Goal: Communication & Community: Connect with others

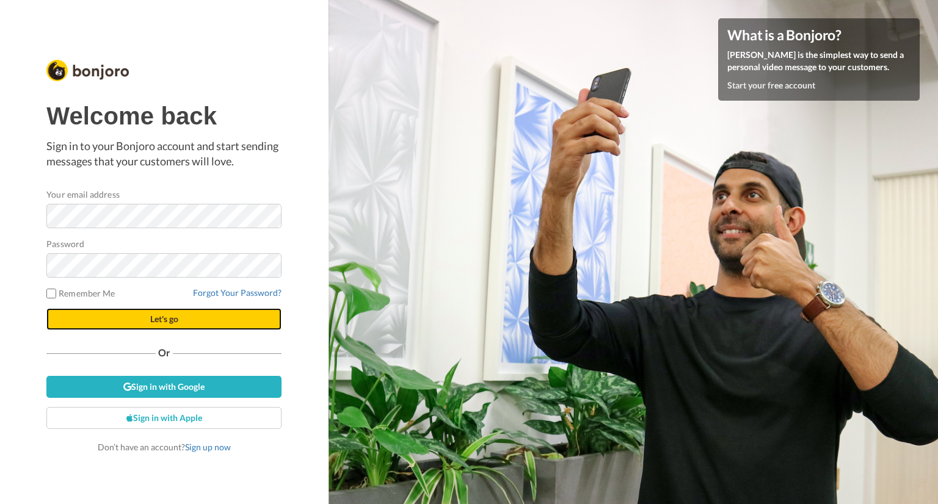
click at [111, 313] on button "Let's go" at bounding box center [163, 319] width 235 height 22
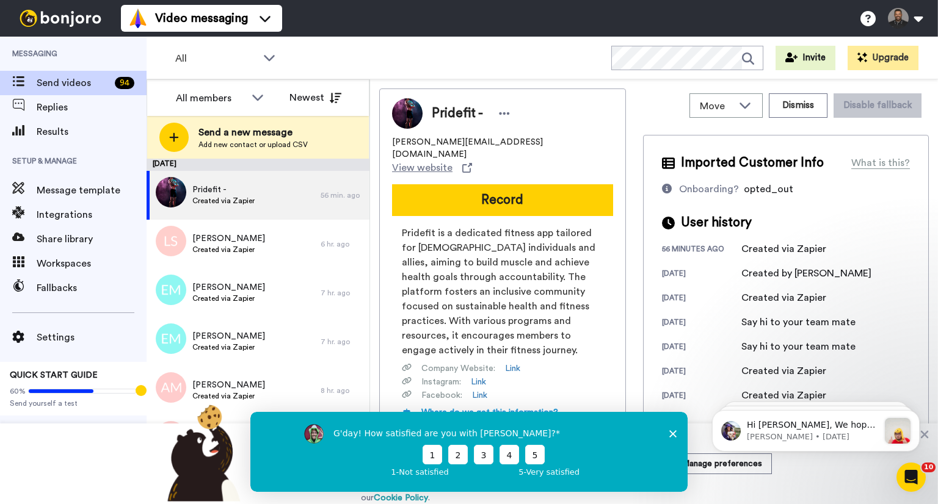
click at [673, 430] on icon "Close survey" at bounding box center [672, 433] width 7 height 7
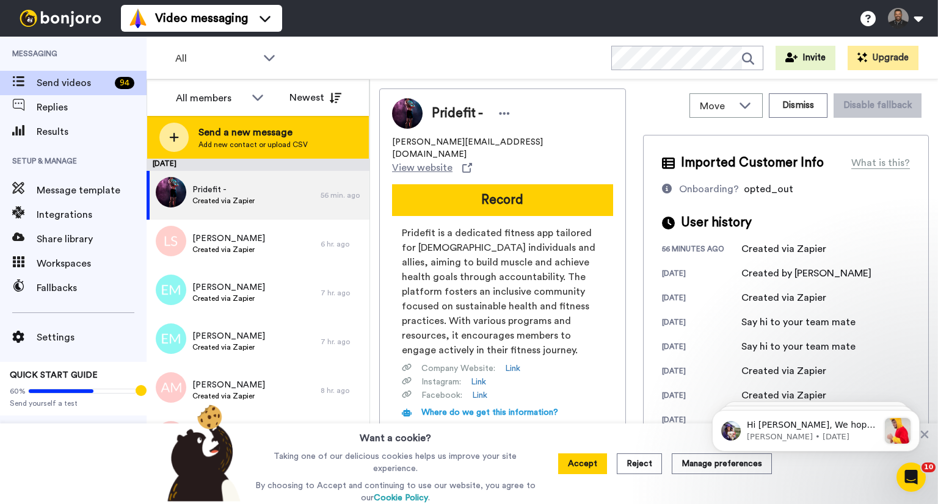
click at [210, 145] on span "Add new contact or upload CSV" at bounding box center [252, 145] width 109 height 10
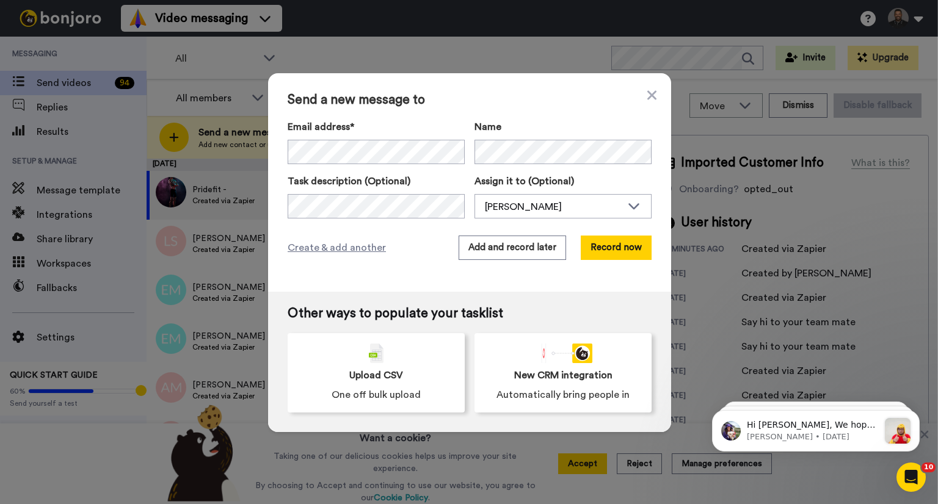
click at [637, 92] on div "Send a new message to Email address* ‌ ‌ ‌ ‌ ‌ ‌ ‌ ‌ ‌ ‌ ‌ ‌ ‌ ‌ ‌ Name Task de…" at bounding box center [469, 182] width 403 height 219
click at [652, 92] on div "Send a new message to Email address* ‌ ‌ ‌ ‌ ‌ ‌ ‌ ‌ ‌ ‌ ‌ ‌ ‌ ‌ ‌ Name Task de…" at bounding box center [469, 182] width 403 height 219
click at [640, 93] on span "Send a new message to" at bounding box center [469, 100] width 364 height 15
click at [647, 93] on icon at bounding box center [651, 95] width 9 height 15
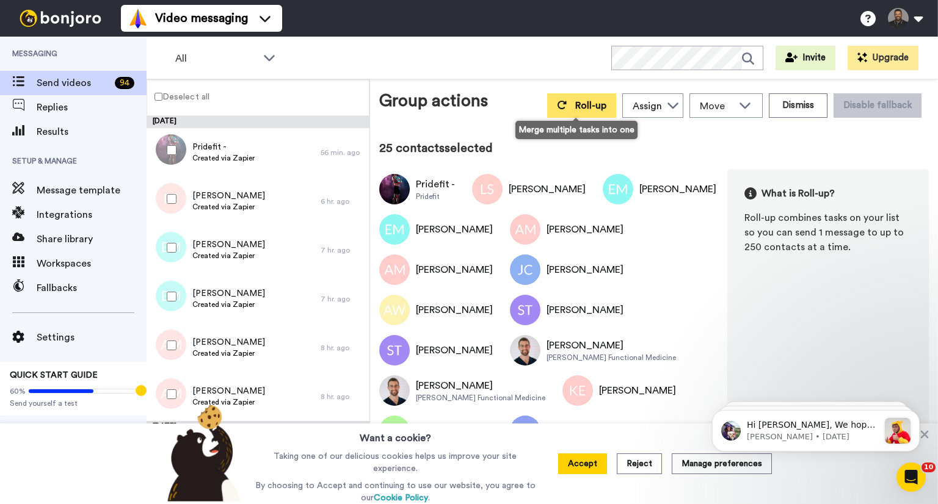
click at [583, 103] on span "Roll-up" at bounding box center [590, 106] width 31 height 10
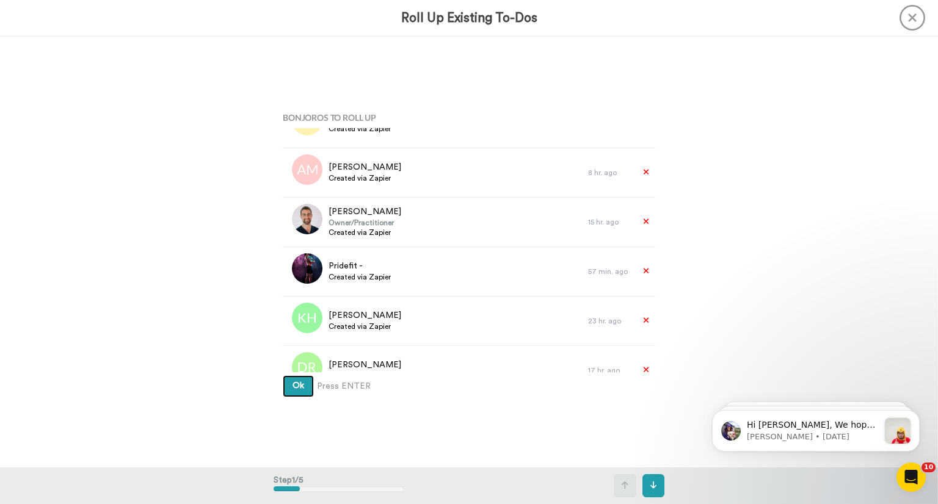
scroll to position [325, 0]
click at [637, 278] on div at bounding box center [646, 273] width 19 height 24
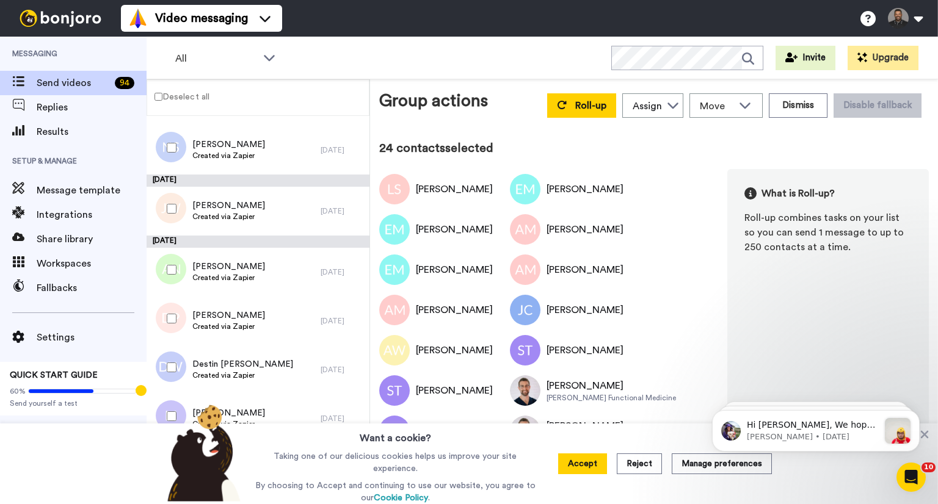
scroll to position [1176, 0]
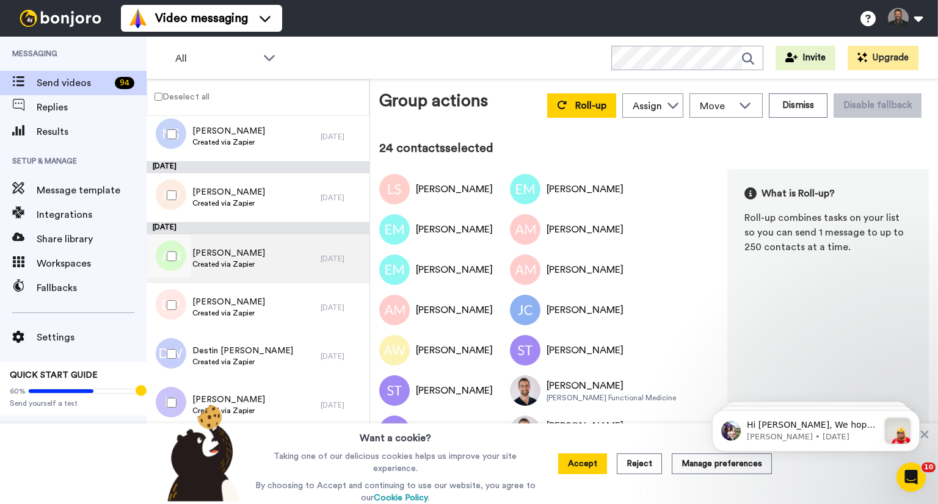
click at [242, 248] on span "[PERSON_NAME]" at bounding box center [228, 253] width 73 height 12
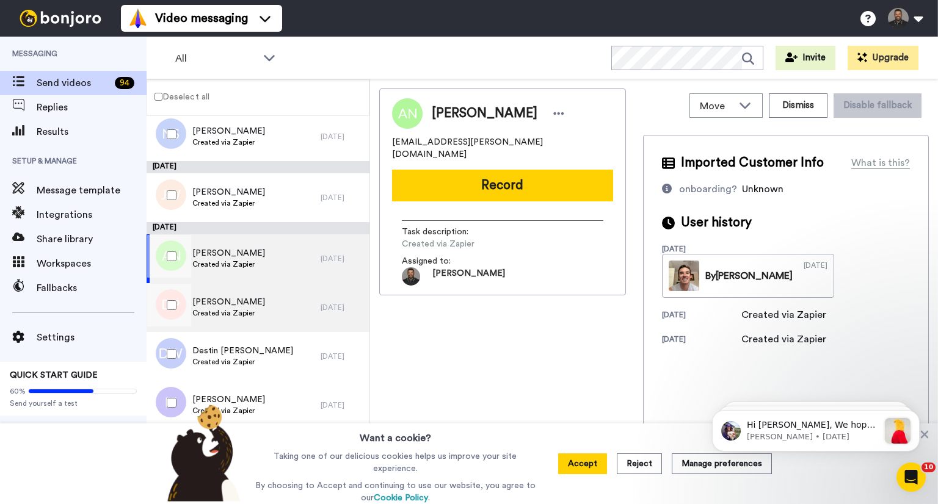
click at [197, 298] on span "[PERSON_NAME]" at bounding box center [228, 302] width 73 height 12
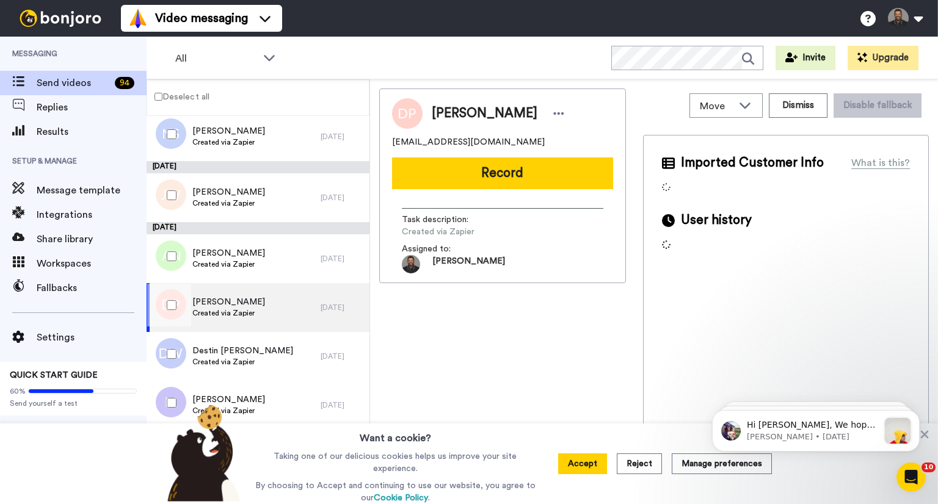
click at [189, 346] on div at bounding box center [169, 354] width 44 height 43
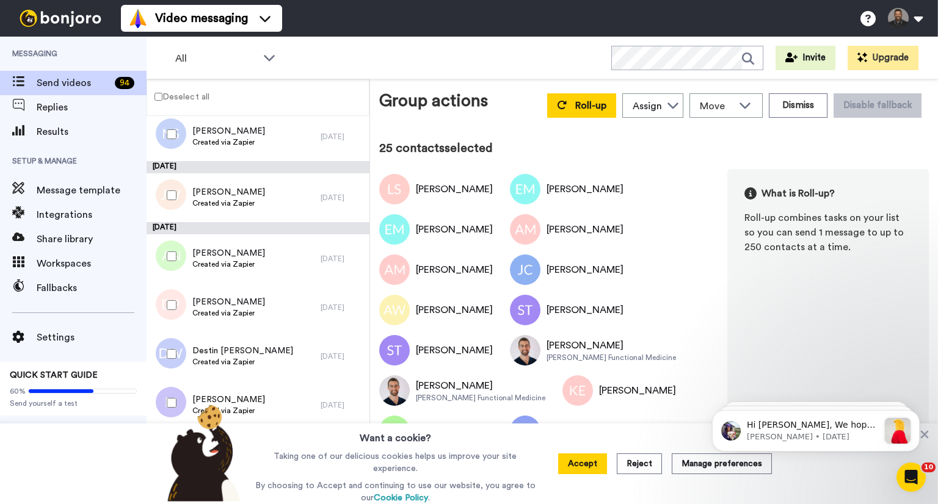
click at [168, 393] on div at bounding box center [169, 402] width 44 height 43
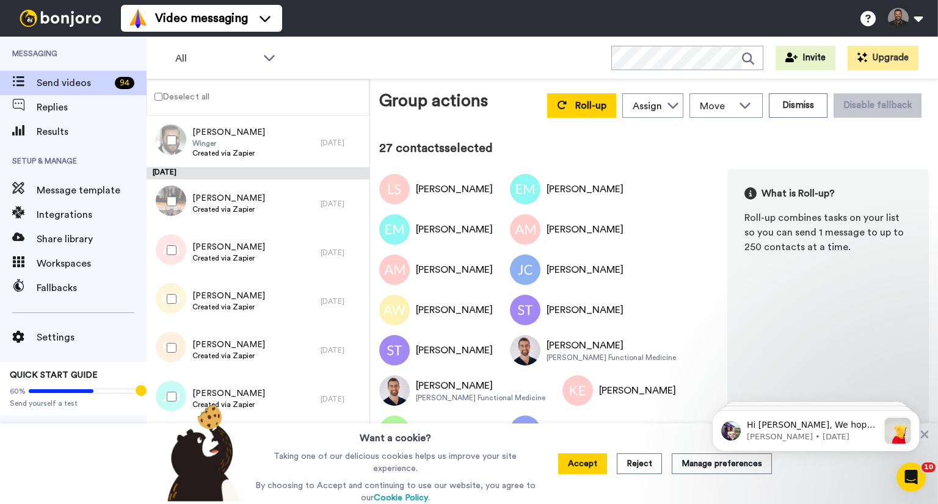
scroll to position [1547, 0]
click at [176, 204] on div at bounding box center [169, 202] width 44 height 43
click at [171, 265] on div at bounding box center [169, 250] width 44 height 43
click at [171, 292] on div at bounding box center [169, 299] width 44 height 43
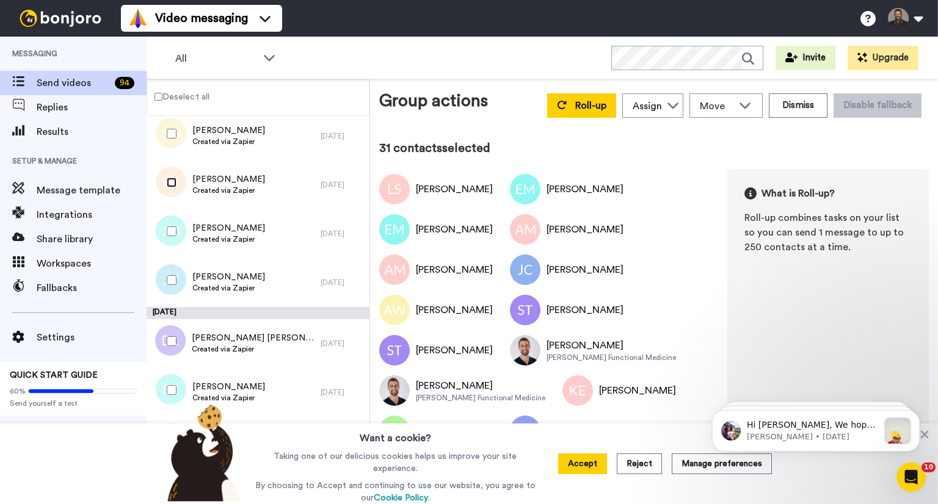
scroll to position [1711, 0]
click at [173, 242] on div at bounding box center [169, 233] width 44 height 43
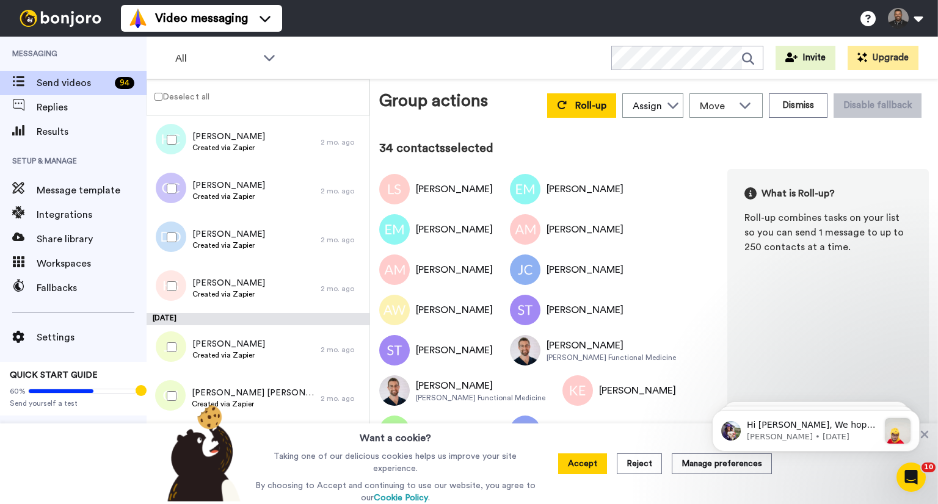
scroll to position [4524, 0]
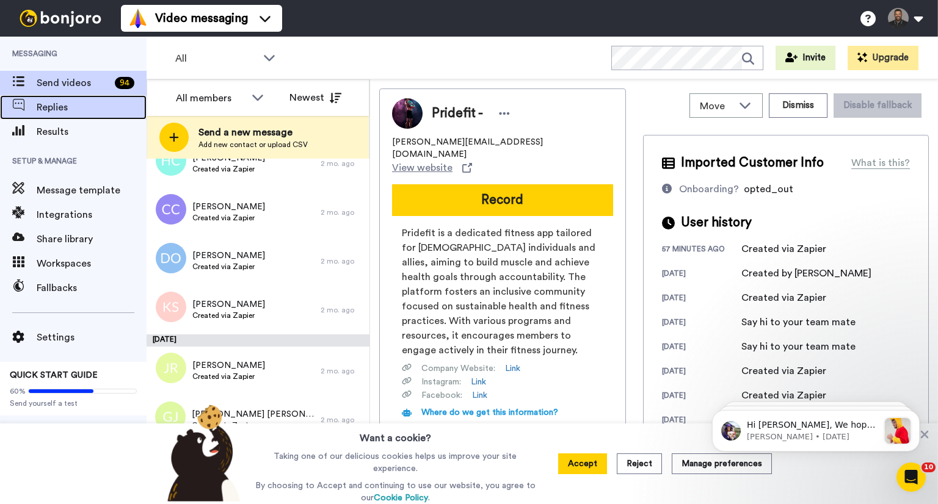
click at [80, 101] on span "Replies" at bounding box center [92, 107] width 110 height 15
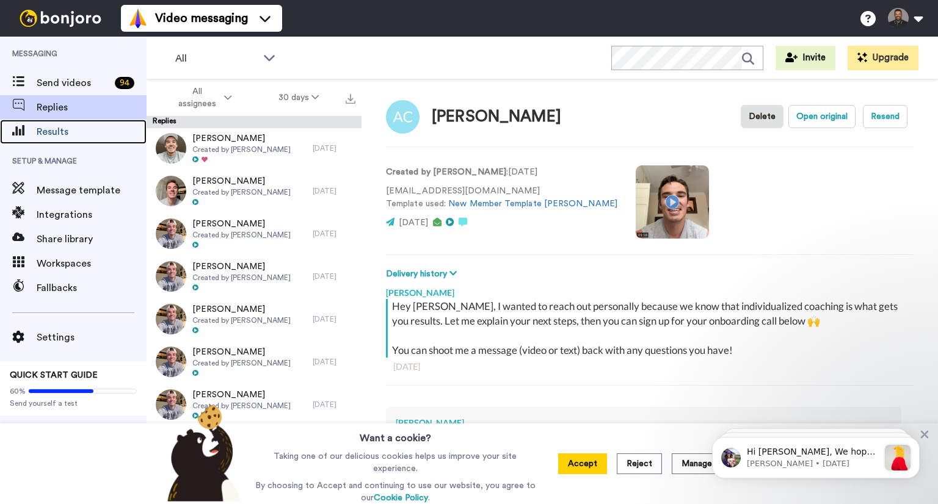
scroll to position [212, 0]
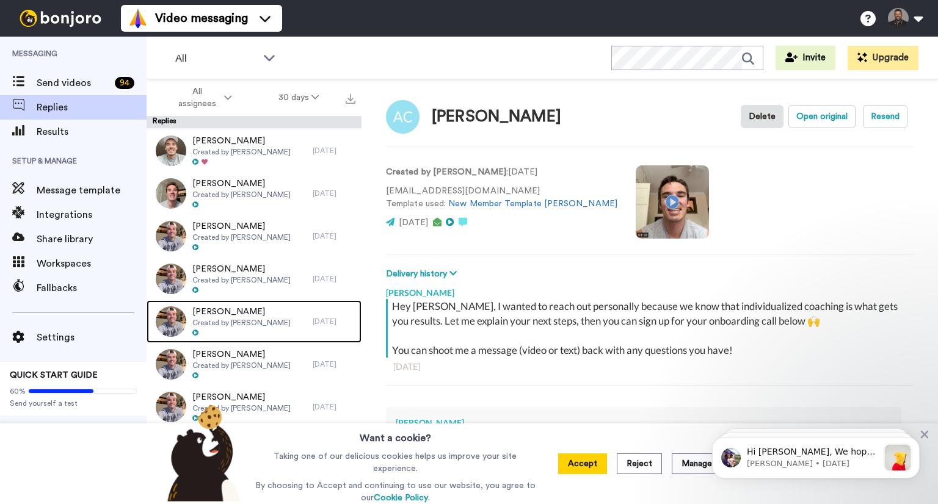
click at [274, 316] on div "Lauren Birk Created by Sam Leicht" at bounding box center [229, 321] width 166 height 43
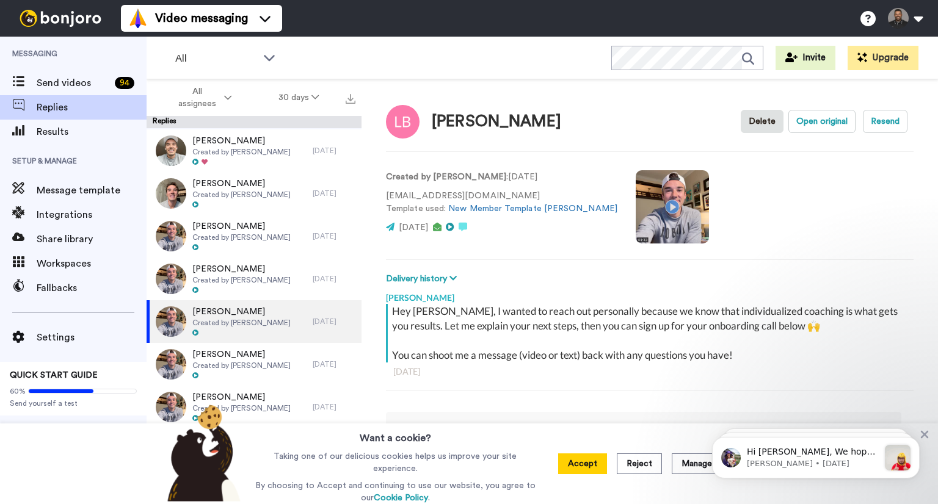
type textarea "x"
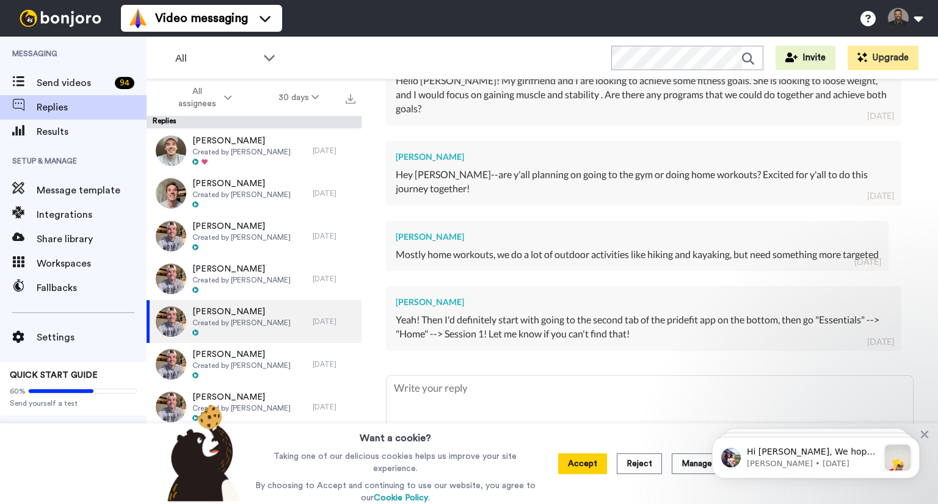
scroll to position [215, 0]
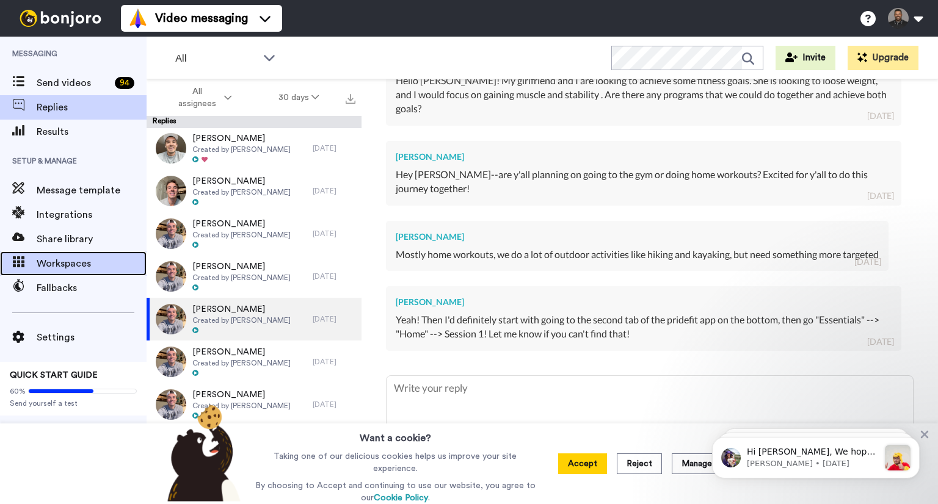
click at [95, 266] on span "Workspaces" at bounding box center [92, 263] width 110 height 15
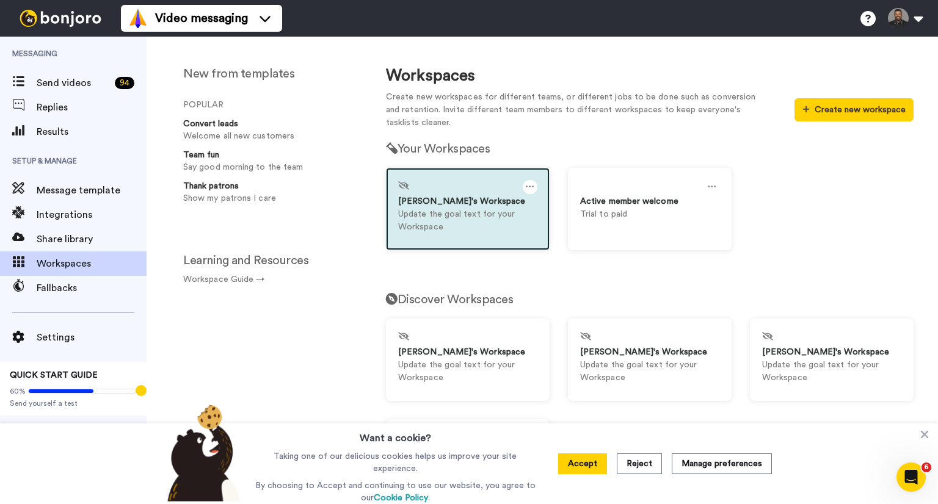
click at [442, 218] on p "Update the goal text for your Workspace" at bounding box center [467, 221] width 139 height 26
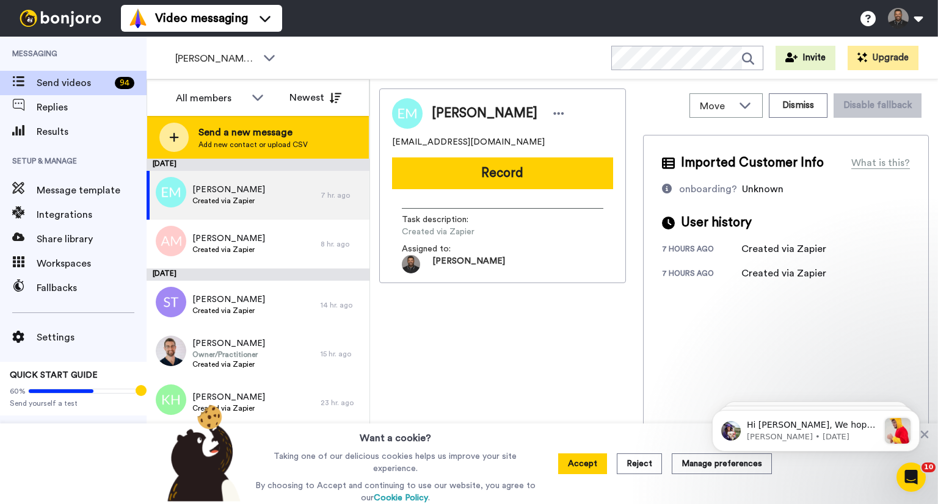
click at [178, 142] on icon at bounding box center [174, 137] width 10 height 11
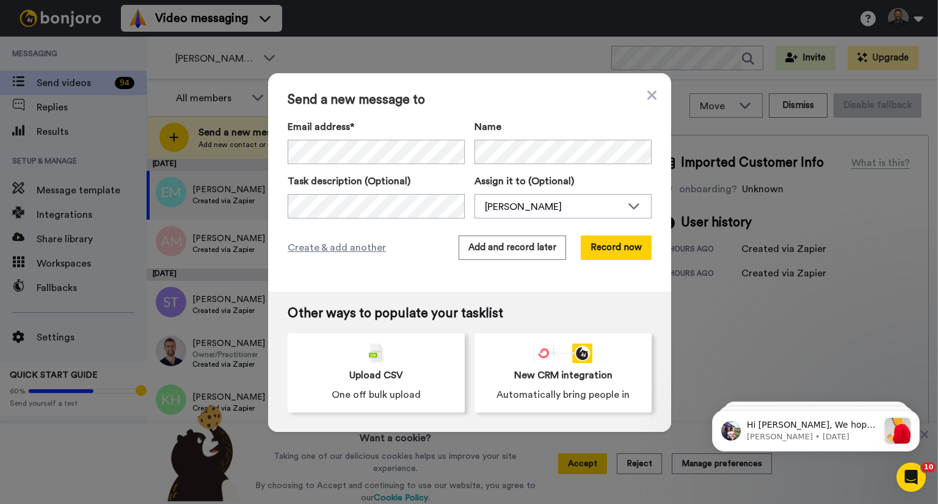
click at [637, 95] on span "Send a new message to" at bounding box center [469, 100] width 364 height 15
click at [647, 95] on icon at bounding box center [651, 95] width 9 height 15
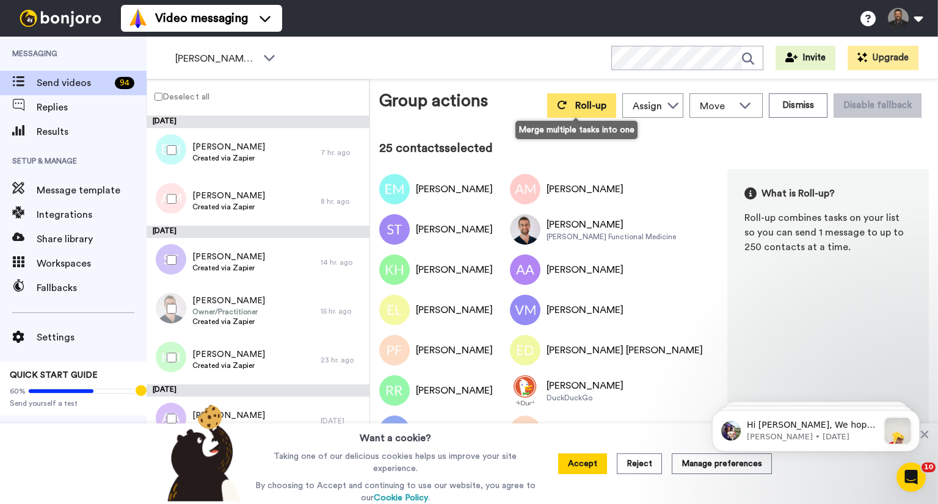
click at [575, 102] on span "Roll-up" at bounding box center [590, 106] width 31 height 10
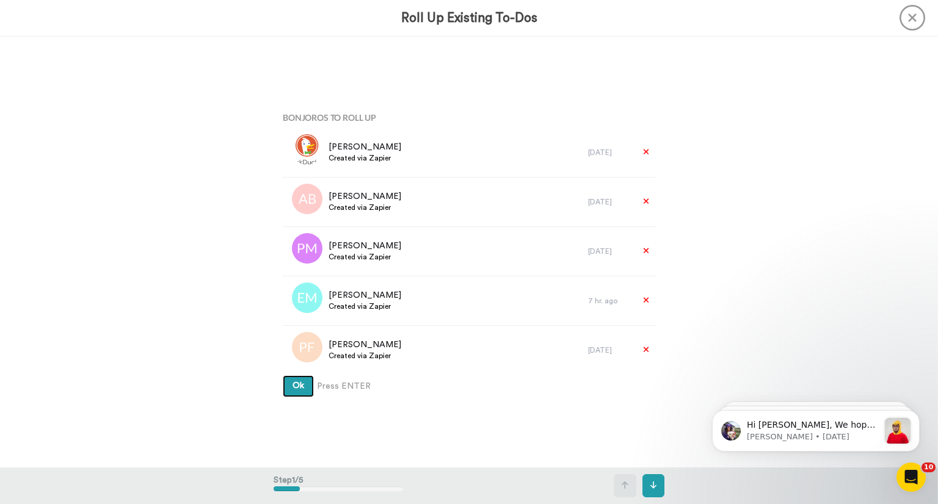
click at [305, 385] on button "Ok" at bounding box center [298, 386] width 31 height 22
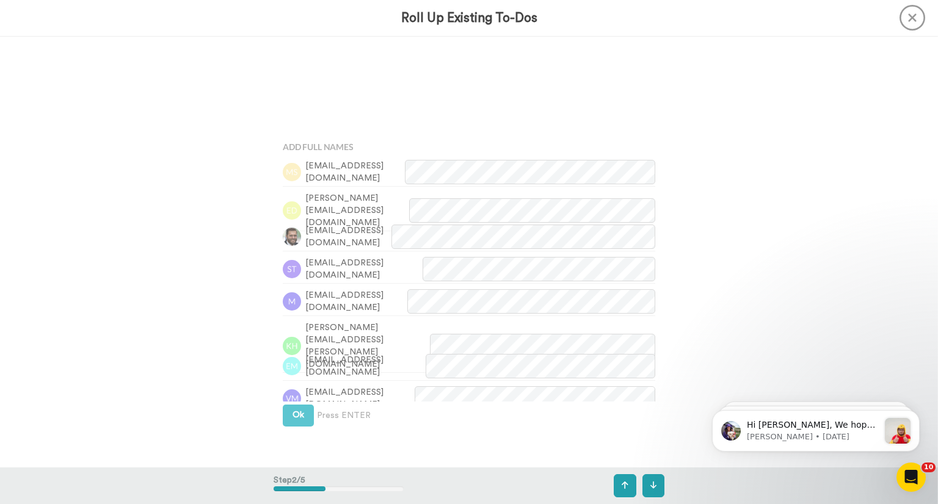
scroll to position [431, 0]
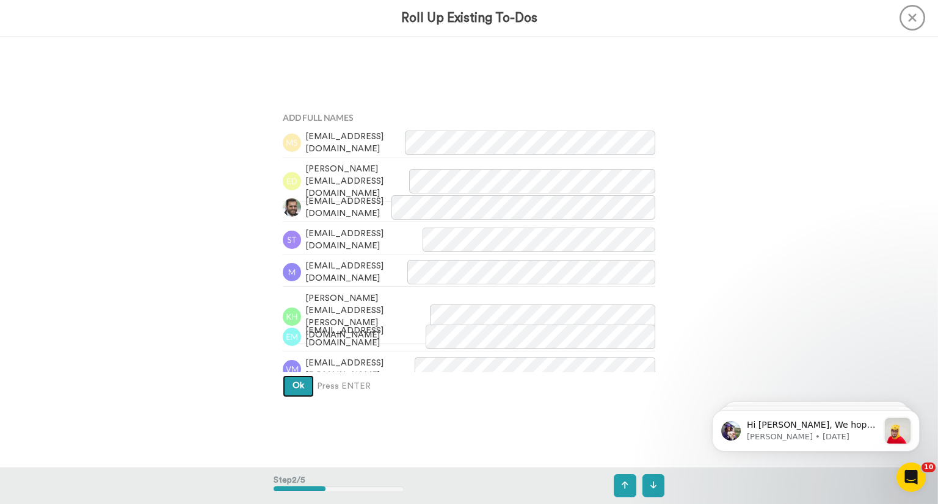
click at [303, 387] on button "Ok" at bounding box center [298, 386] width 31 height 22
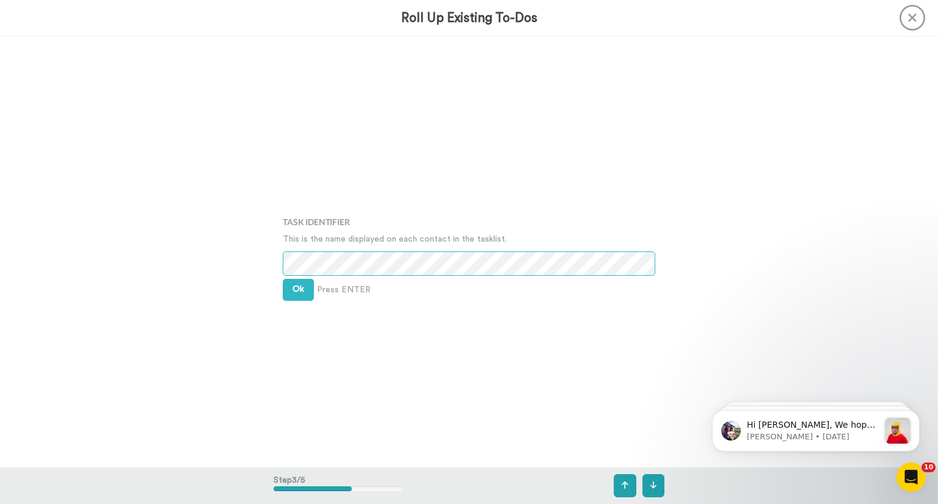
scroll to position [862, 0]
click at [294, 283] on span "Ok" at bounding box center [298, 285] width 12 height 9
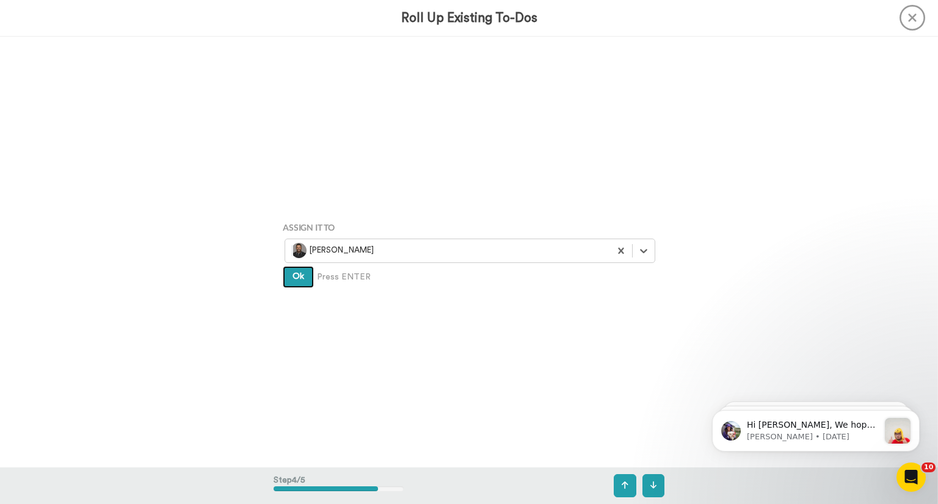
click at [294, 283] on button "Ok" at bounding box center [298, 277] width 31 height 22
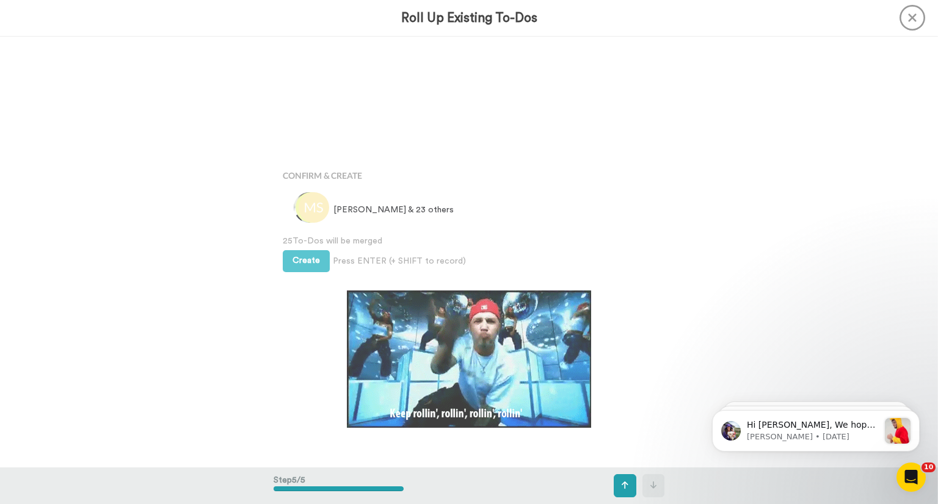
scroll to position [1723, 0]
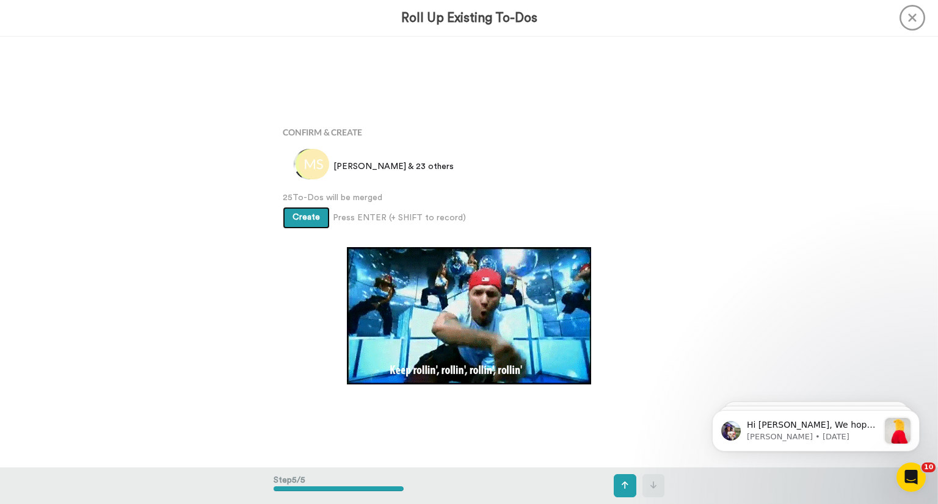
click at [319, 220] on button "Create" at bounding box center [306, 218] width 47 height 22
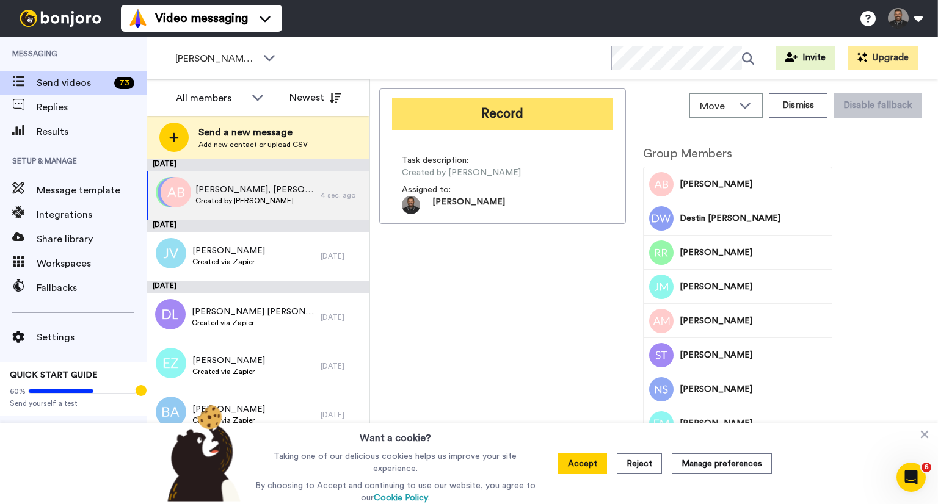
click at [565, 113] on button "Record" at bounding box center [502, 114] width 221 height 32
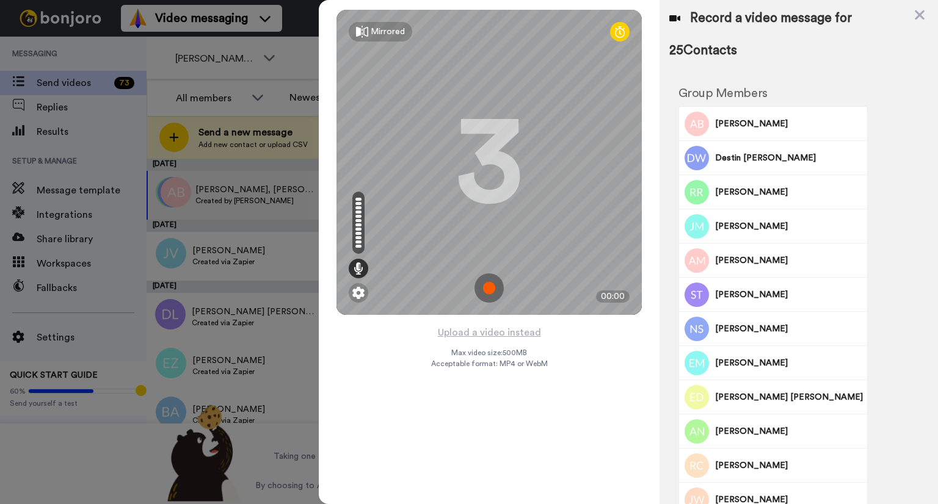
click at [488, 290] on img at bounding box center [488, 287] width 29 height 29
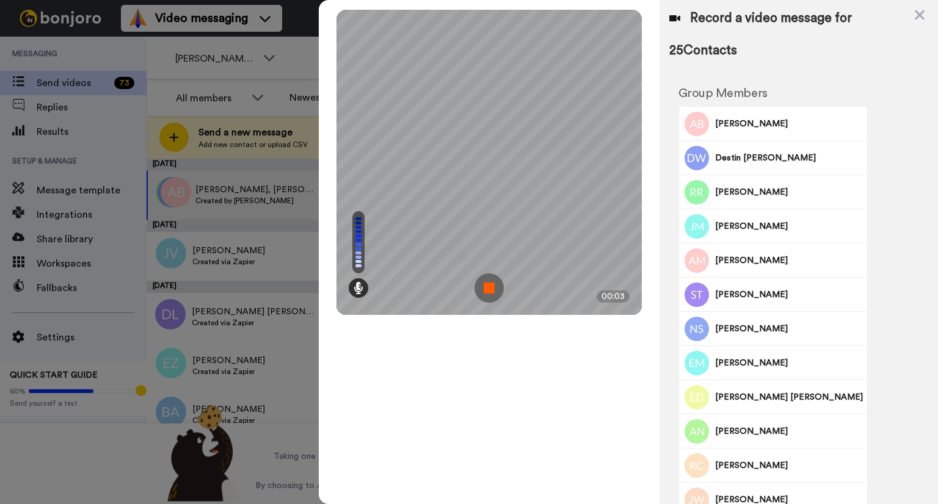
click at [491, 276] on img at bounding box center [488, 287] width 29 height 29
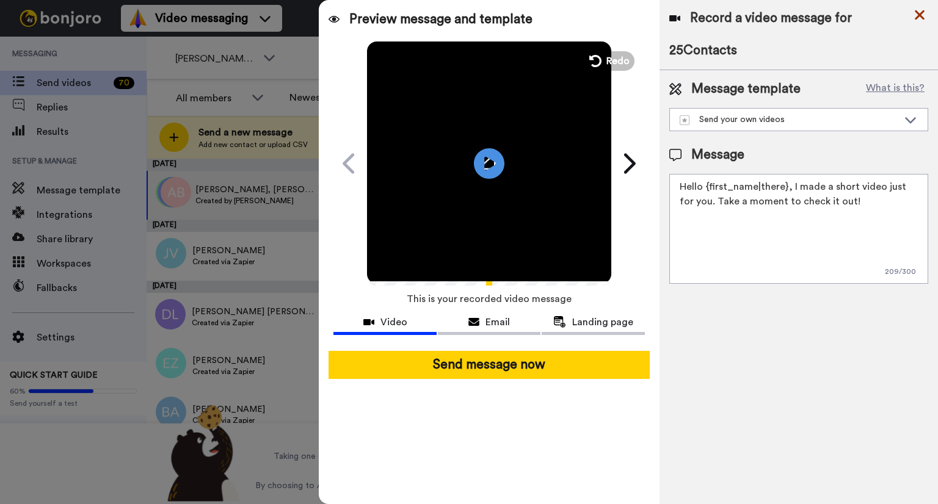
click at [917, 13] on icon at bounding box center [919, 15] width 10 height 10
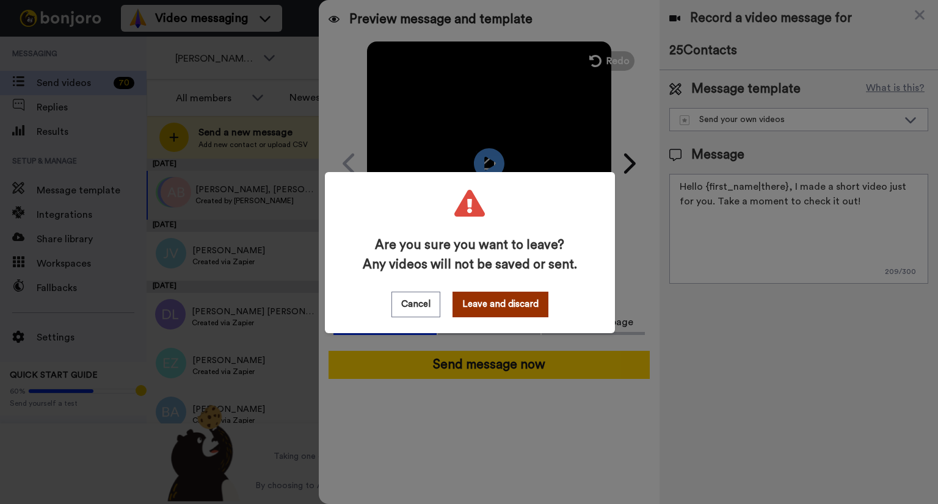
click at [468, 309] on button "Leave and discard" at bounding box center [500, 305] width 96 height 26
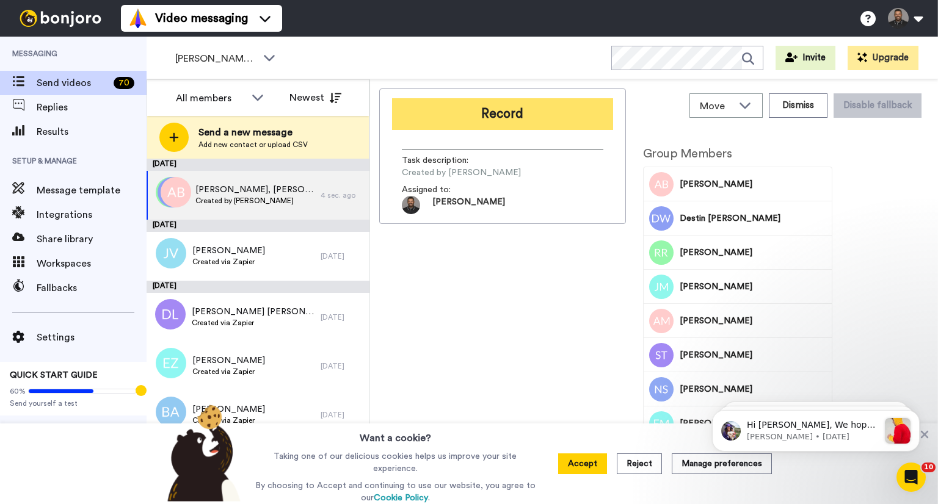
click at [565, 110] on button "Record" at bounding box center [502, 114] width 221 height 32
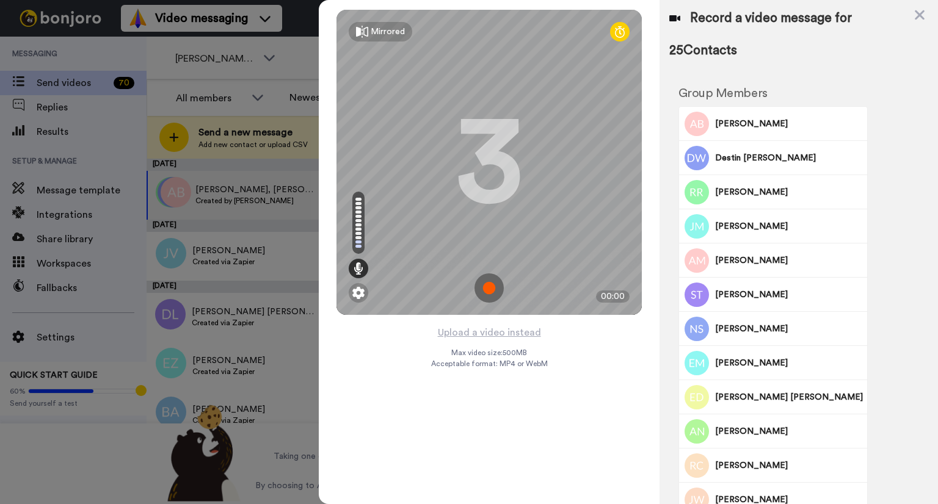
click at [483, 295] on img at bounding box center [488, 287] width 29 height 29
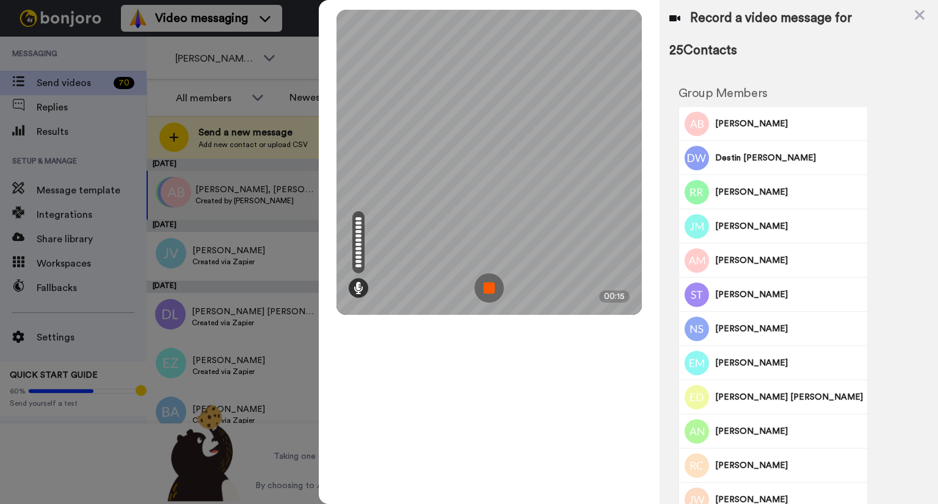
click at [486, 290] on img at bounding box center [488, 287] width 29 height 29
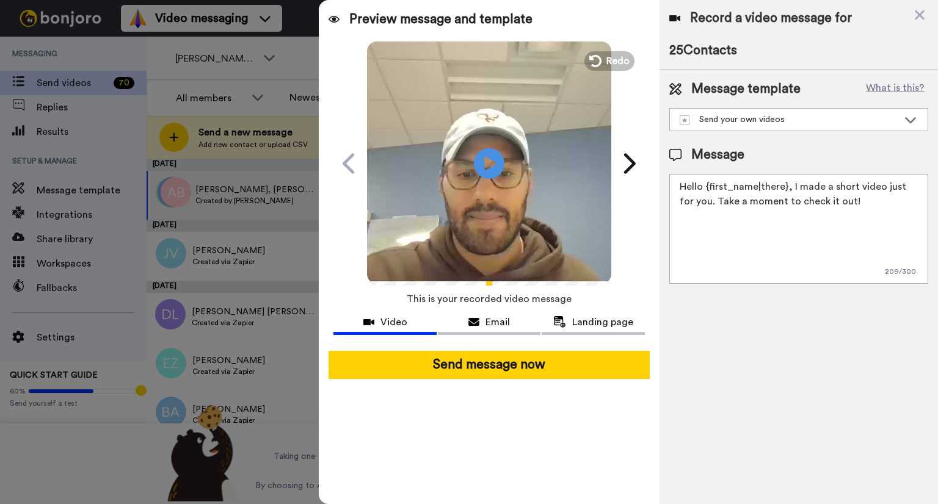
drag, startPoint x: 705, startPoint y: 184, endPoint x: 786, endPoint y: 181, distance: 81.3
click at [786, 181] on textarea "Hello {first_name|there}, I made a short video just for you. Take a moment to c…" at bounding box center [798, 229] width 259 height 110
drag, startPoint x: 746, startPoint y: 187, endPoint x: 594, endPoint y: 145, distance: 157.7
click at [594, 145] on div "Preview message and template Play/Pause A quick video just for you [PERSON_NAME…" at bounding box center [628, 252] width 619 height 504
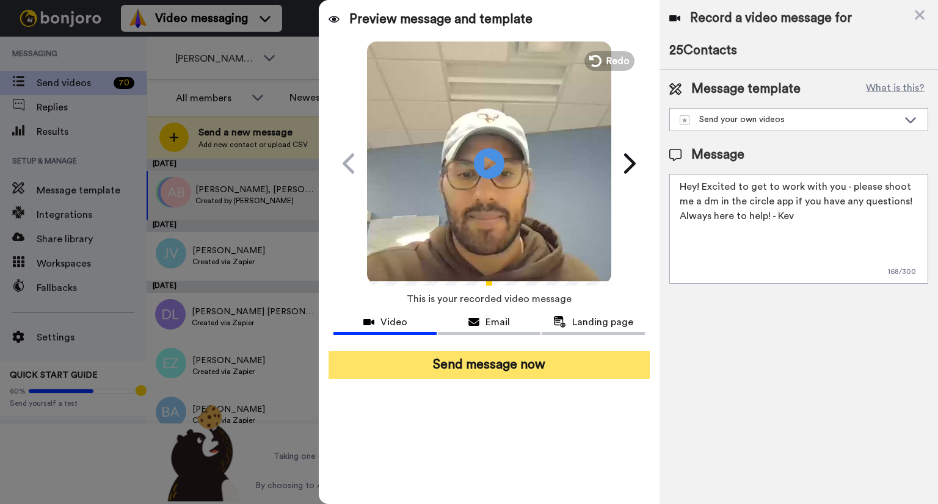
type textarea "Hey! Excited to get to work with you - please shoot me a dm in the circle app i…"
click at [511, 362] on button "Send message now" at bounding box center [488, 365] width 321 height 28
